Goal: Find specific page/section: Locate a particular part of the current website

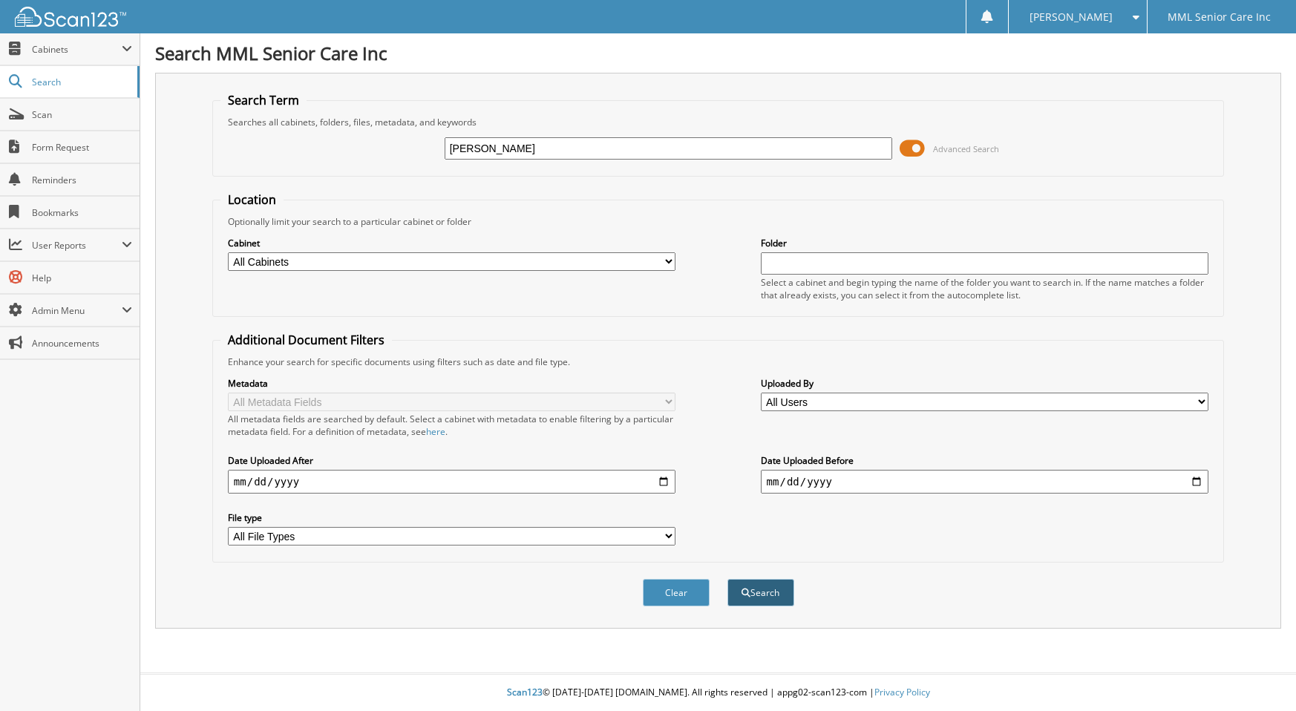
type input "[PERSON_NAME]"
click at [747, 589] on span "submit" at bounding box center [746, 593] width 9 height 9
click at [816, 147] on input "text" at bounding box center [669, 148] width 448 height 22
type input "[PERSON_NAME]"
click at [727, 579] on button "Search" at bounding box center [760, 592] width 67 height 27
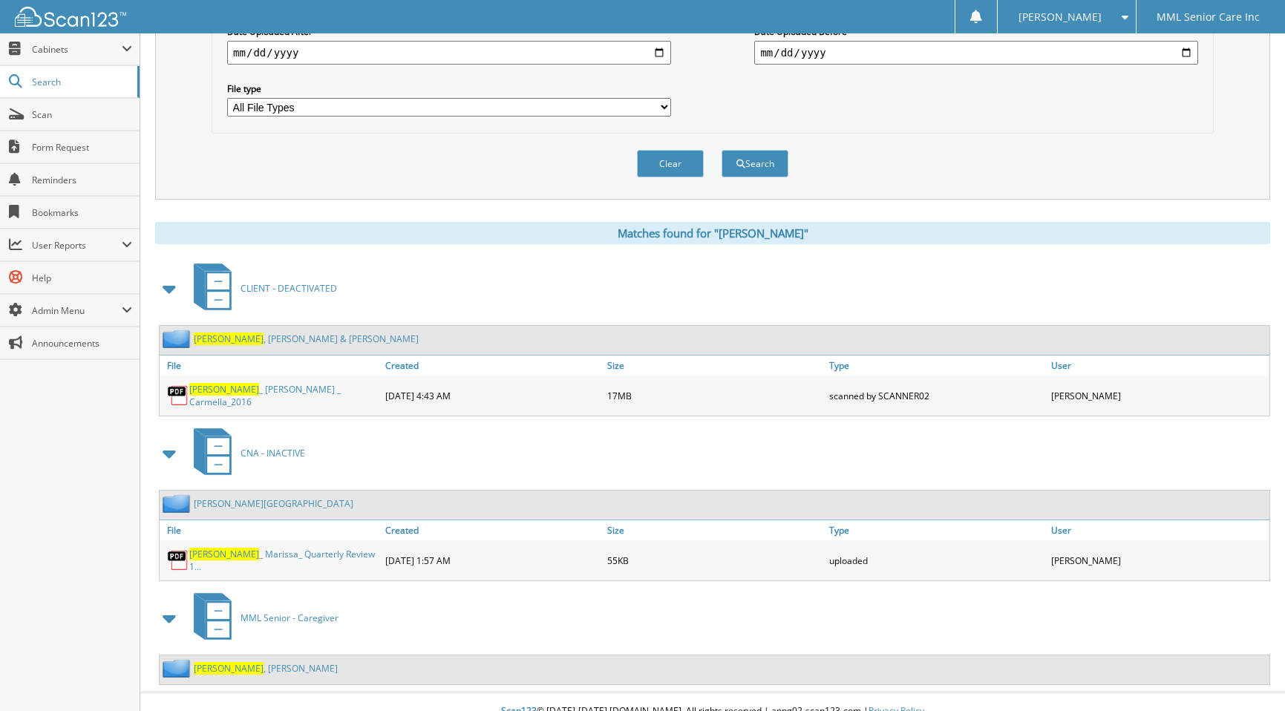
scroll to position [442, 0]
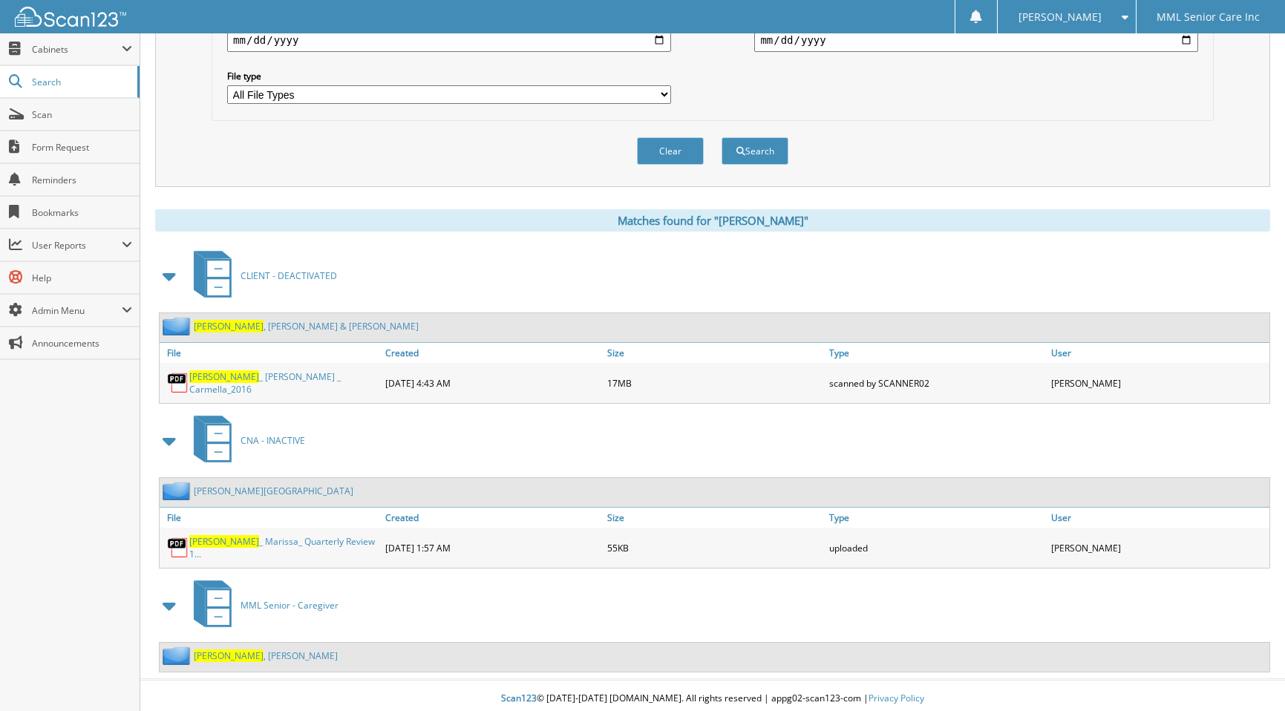
click at [244, 658] on div "Lombardi , Suzanne" at bounding box center [249, 656] width 178 height 19
click at [240, 649] on link "Lombardi , Suzanne" at bounding box center [266, 655] width 144 height 13
